Goal: Transaction & Acquisition: Subscribe to service/newsletter

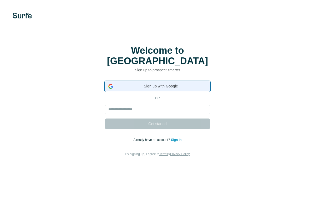
click at [152, 83] on span "Sign up with Google" at bounding box center [161, 86] width 92 height 6
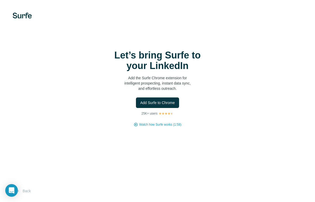
click at [166, 110] on div "Let’s bring Surfe to your LinkedIn Add the Surfe Chrome extension for intellige…" at bounding box center [158, 88] width 294 height 77
click at [166, 107] on button "Add Surfe to Chrome" at bounding box center [157, 102] width 43 height 11
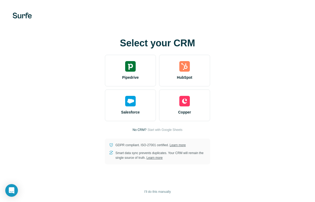
click at [245, 56] on div "Select your CRM Pipedrive HubSpot Salesforce Copper No CRM? Start with Google S…" at bounding box center [158, 101] width 294 height 126
click at [158, 126] on div "Select your CRM Pipedrive HubSpot Salesforce Copper No CRM? Start with Google S…" at bounding box center [158, 101] width 294 height 126
click at [158, 129] on span "Start with Google Sheets" at bounding box center [165, 129] width 35 height 5
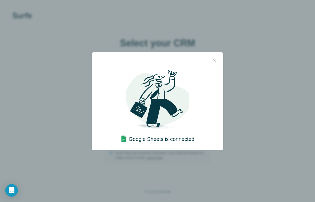
click at [212, 77] on div "Google Sheets is connected!" at bounding box center [158, 109] width 132 height 81
click at [211, 59] on button "button" at bounding box center [215, 60] width 13 height 13
